Goal: Task Accomplishment & Management: Complete application form

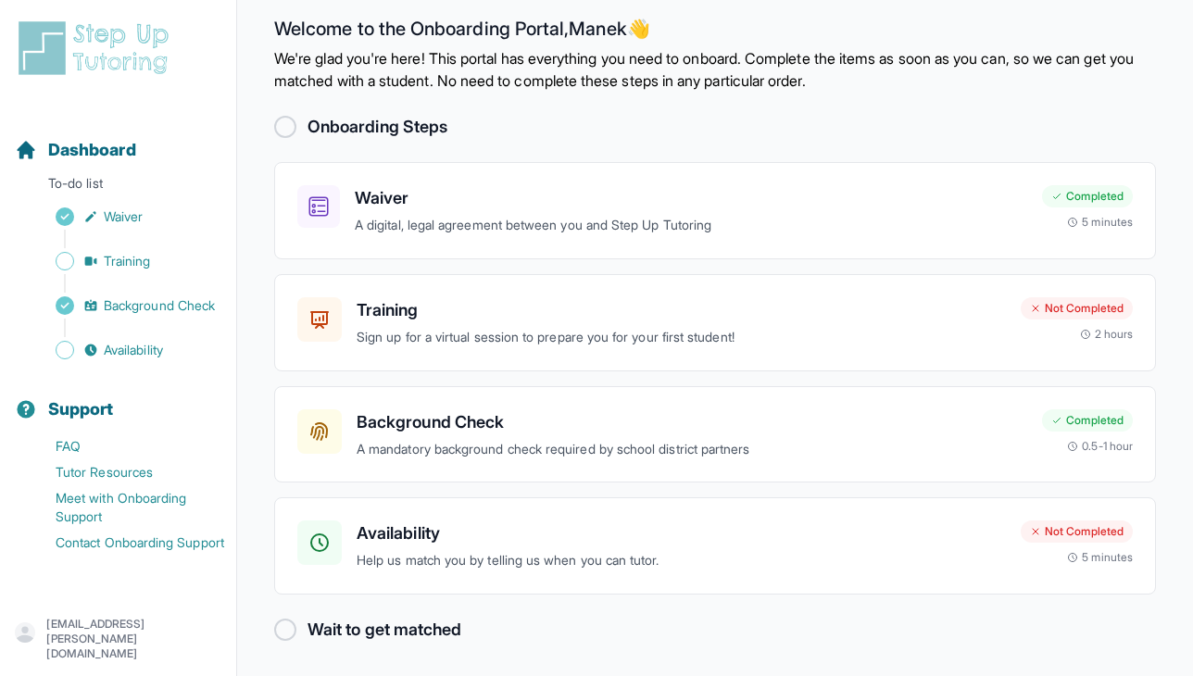
scroll to position [23, 0]
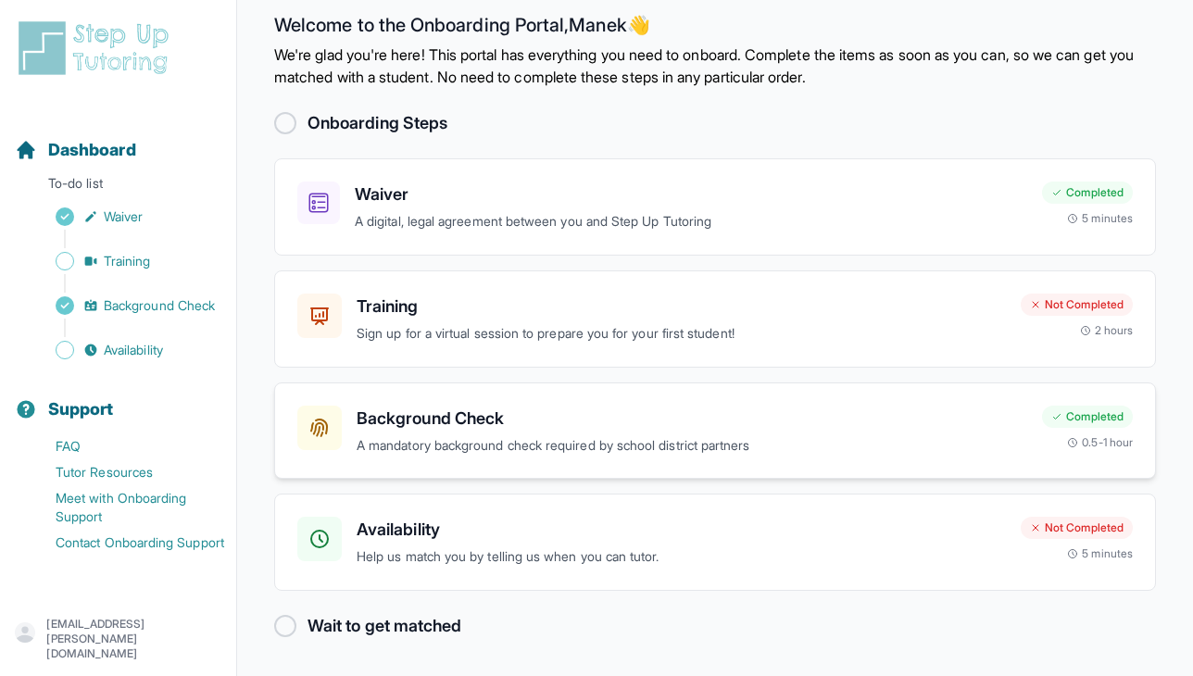
click at [482, 455] on p "A mandatory background check required by school district partners" at bounding box center [692, 445] width 670 height 21
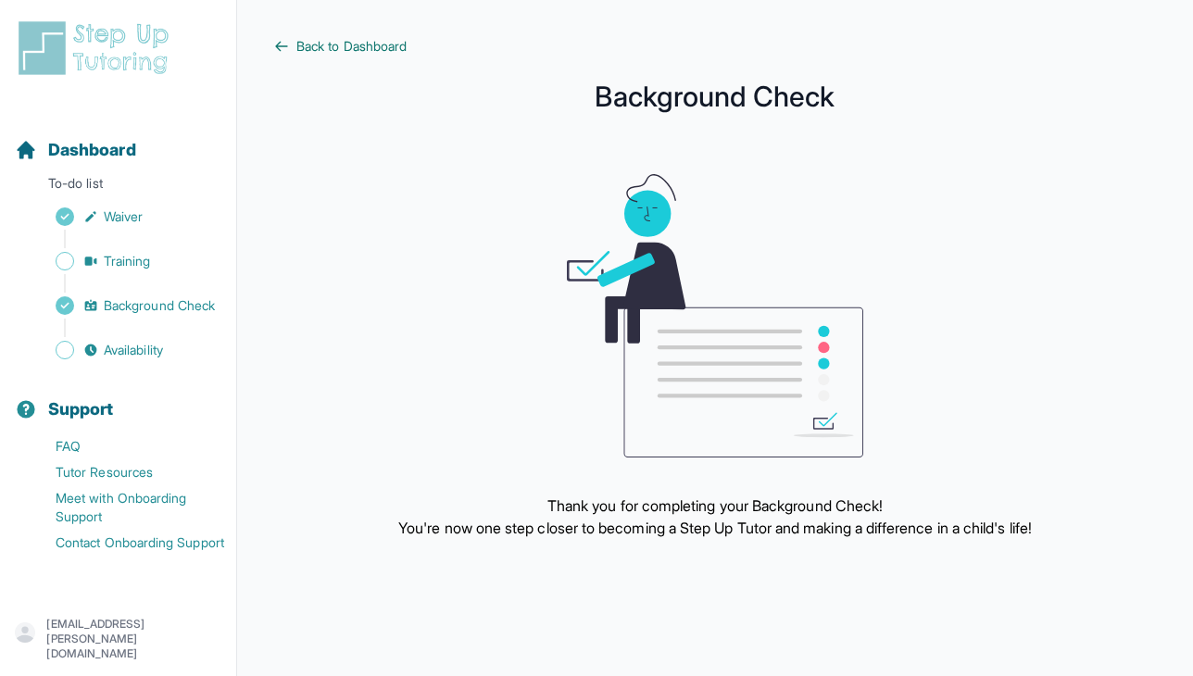
click at [354, 54] on span "Back to Dashboard" at bounding box center [351, 46] width 110 height 19
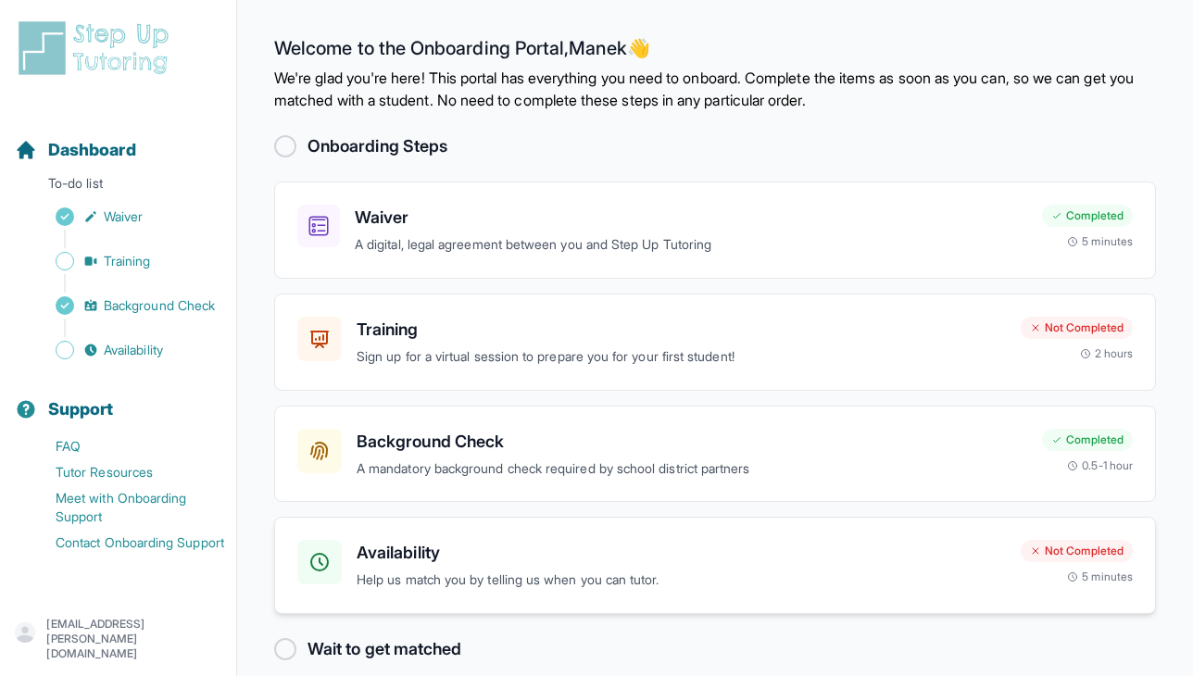
click at [338, 571] on div at bounding box center [319, 562] width 44 height 44
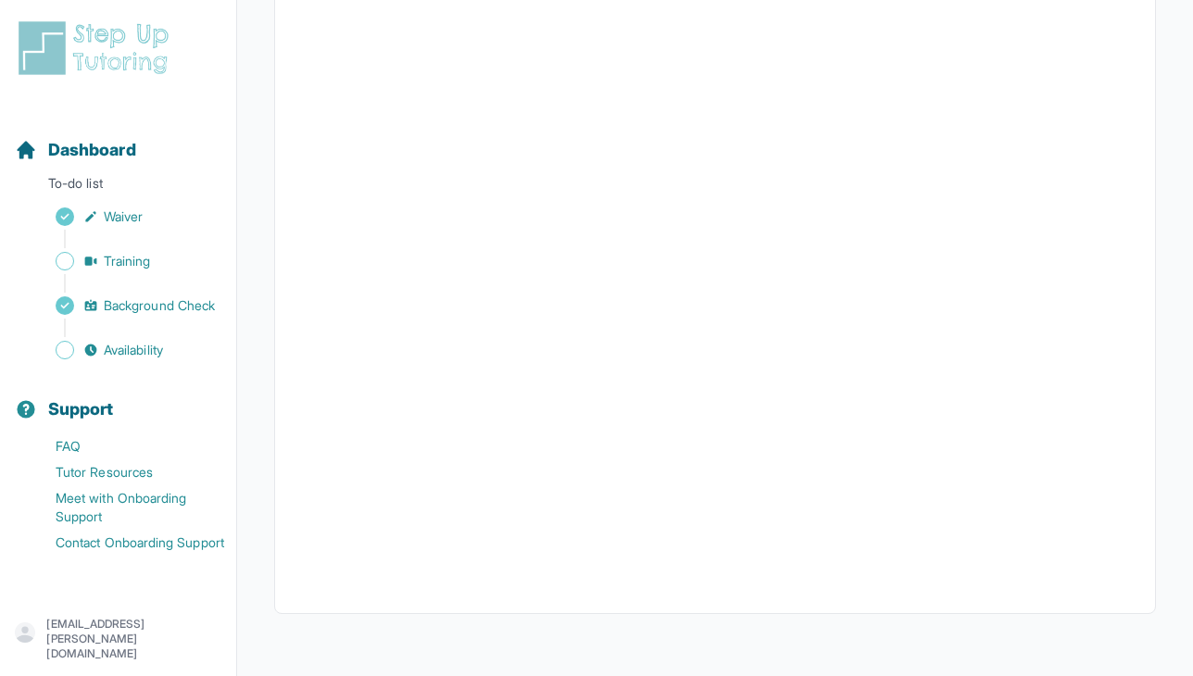
scroll to position [400, 0]
click at [100, 151] on span "Dashboard" at bounding box center [92, 150] width 88 height 26
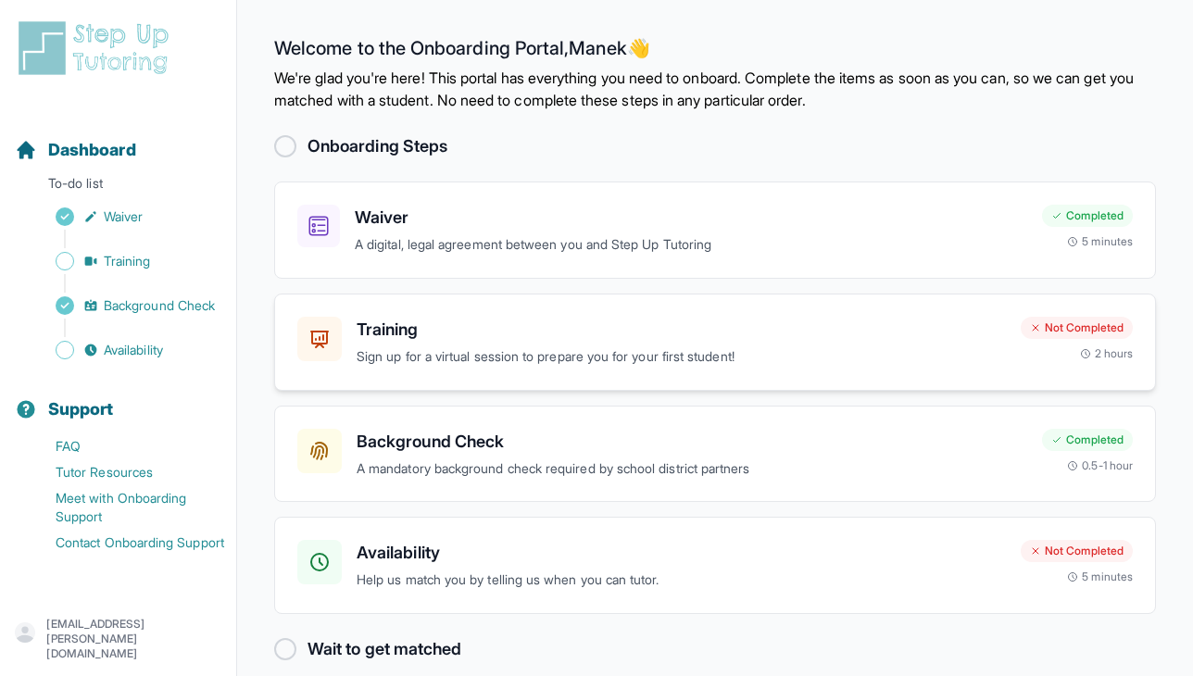
scroll to position [23, 0]
